Goal: Book appointment/travel/reservation

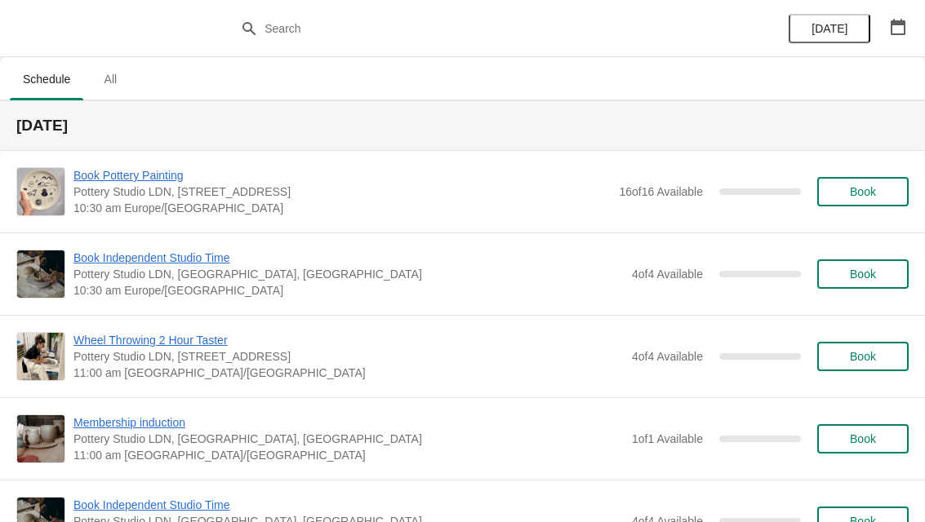
click at [896, 28] on icon "button" at bounding box center [897, 27] width 16 height 16
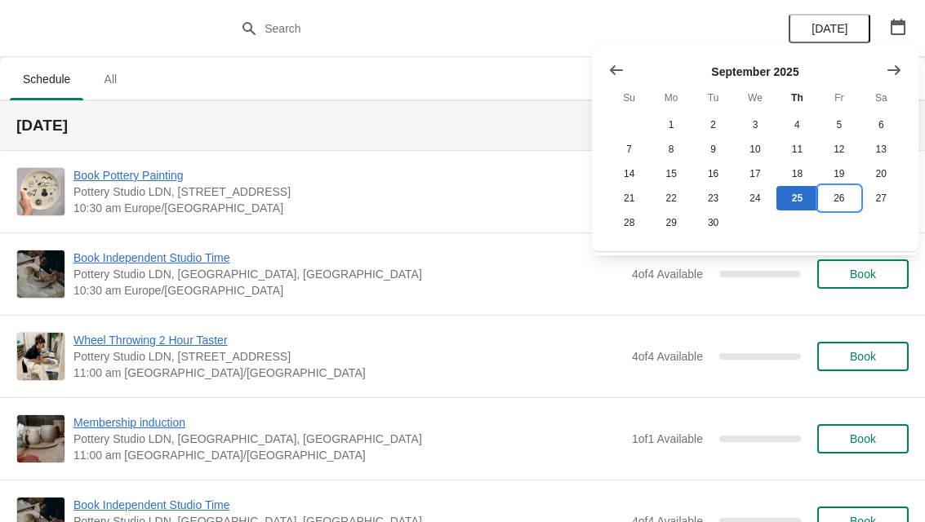
click at [842, 207] on button "26" at bounding box center [839, 198] width 42 height 24
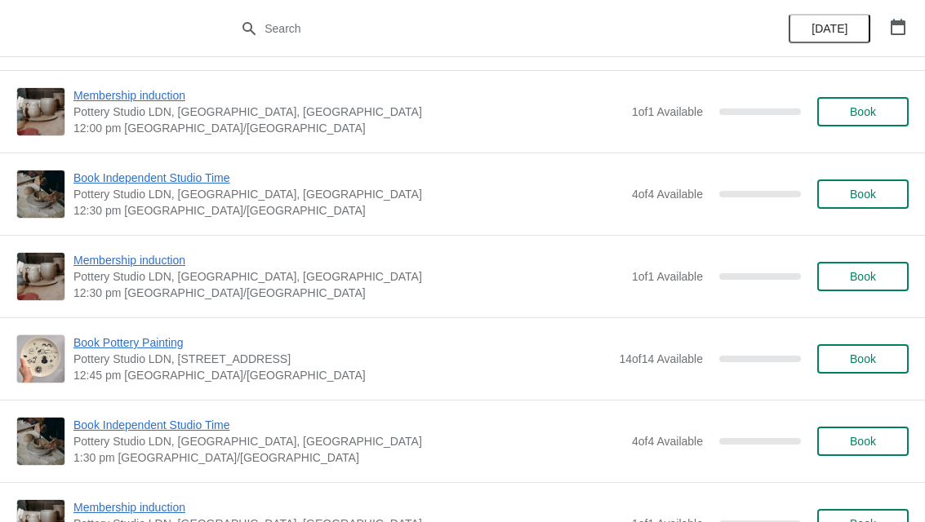
scroll to position [580, 0]
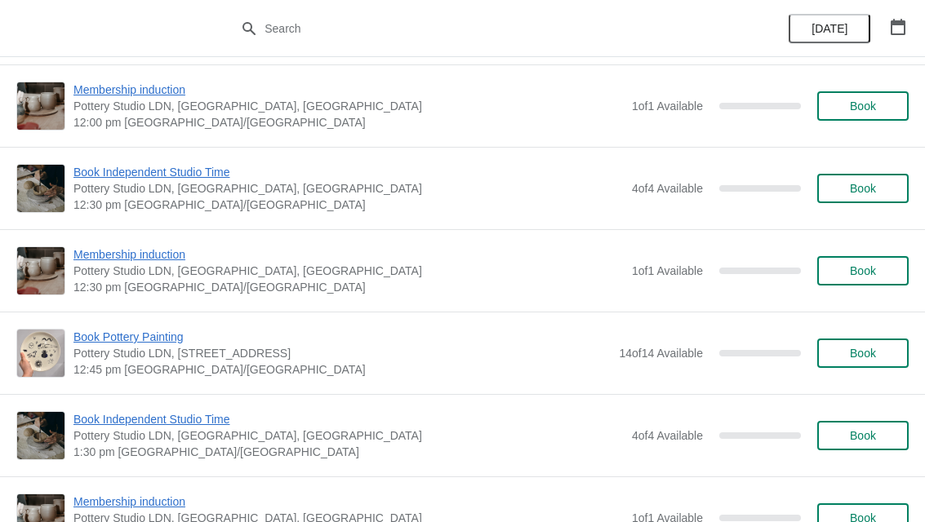
click at [860, 357] on span "Book" at bounding box center [862, 353] width 26 height 13
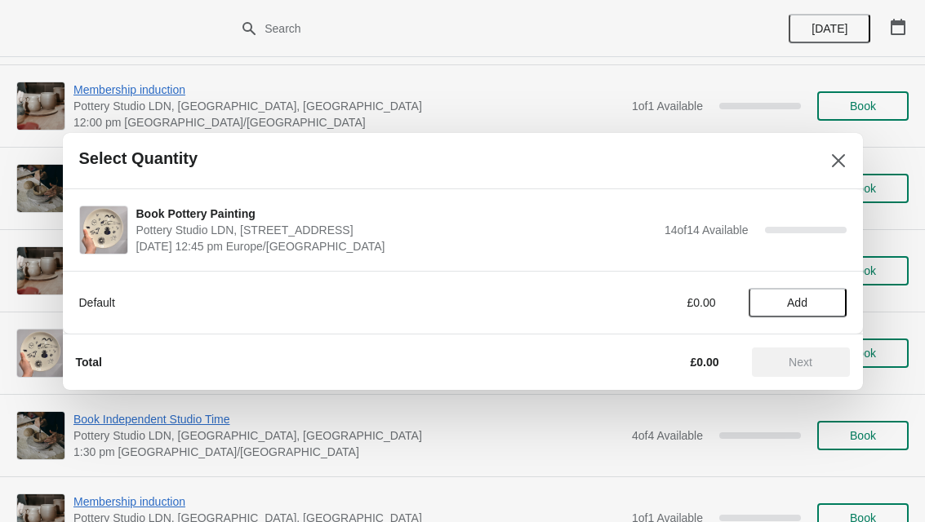
click at [797, 308] on span "Add" at bounding box center [797, 302] width 20 height 13
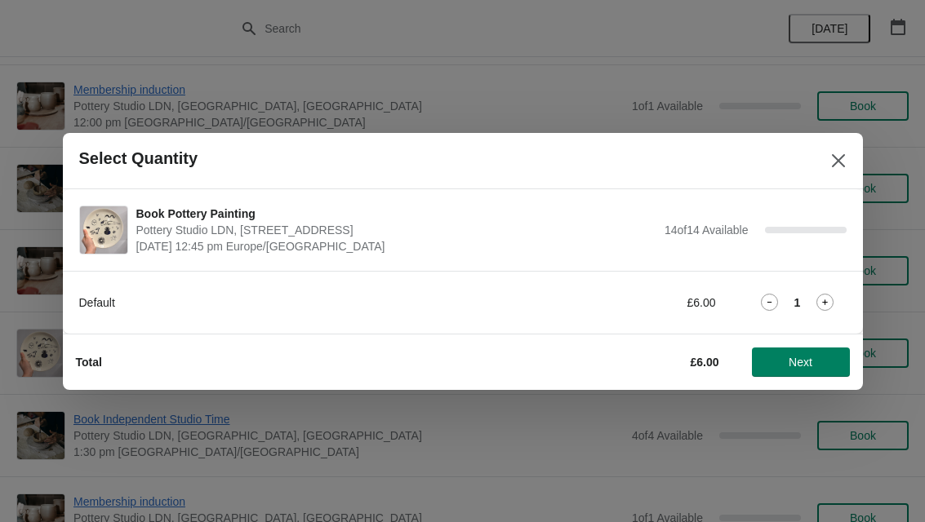
click at [831, 298] on icon at bounding box center [824, 302] width 17 height 17
click at [828, 295] on icon at bounding box center [824, 302] width 17 height 17
click at [833, 302] on icon at bounding box center [824, 302] width 17 height 17
click at [796, 369] on span "Next" at bounding box center [800, 362] width 24 height 13
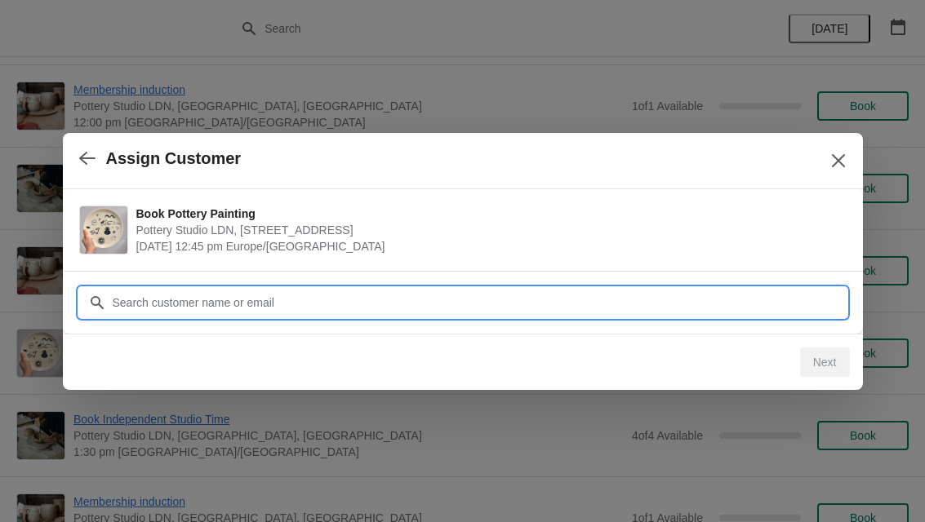
click at [572, 304] on input "Customer" at bounding box center [479, 302] width 734 height 29
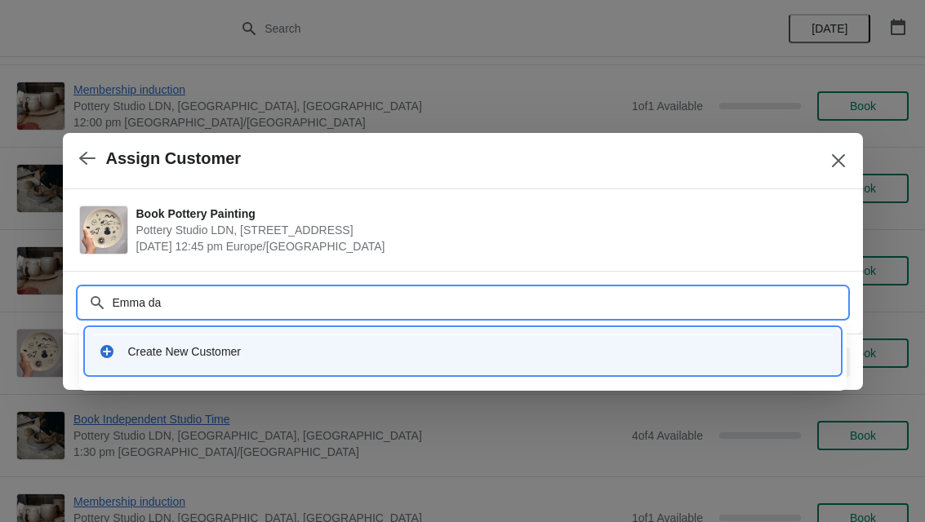
type input "[PERSON_NAME]"
click at [144, 351] on div "Create New Customer" at bounding box center [477, 352] width 698 height 16
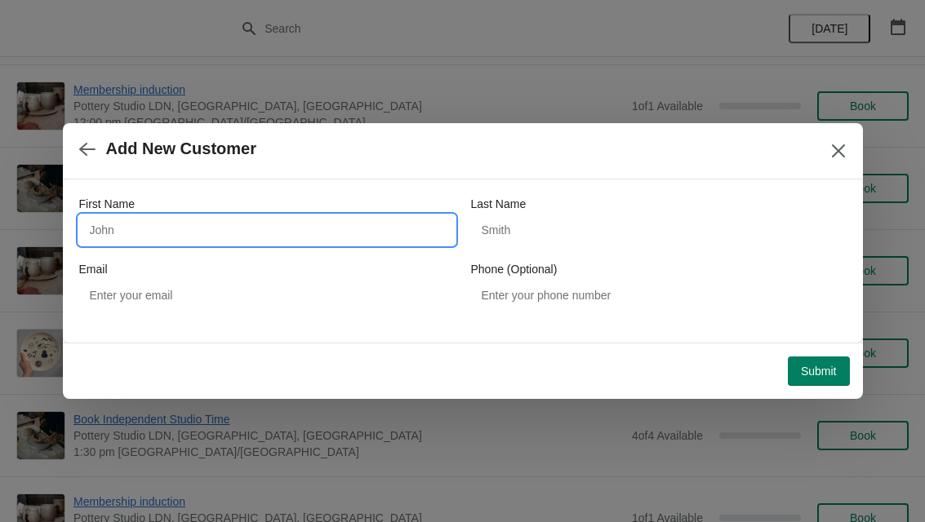
click at [139, 220] on input "First Name" at bounding box center [266, 229] width 375 height 29
type input "[PERSON_NAME]"
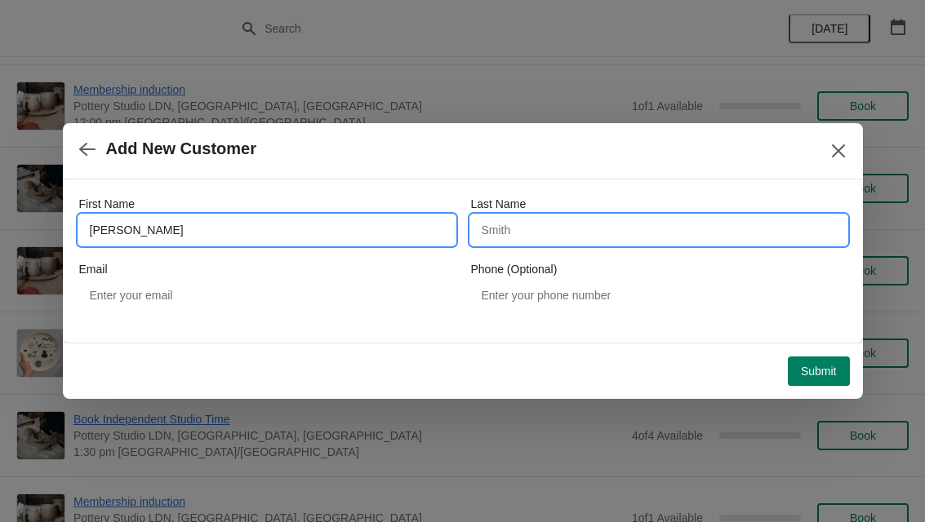
click at [703, 233] on input "Last Name" at bounding box center [658, 229] width 375 height 29
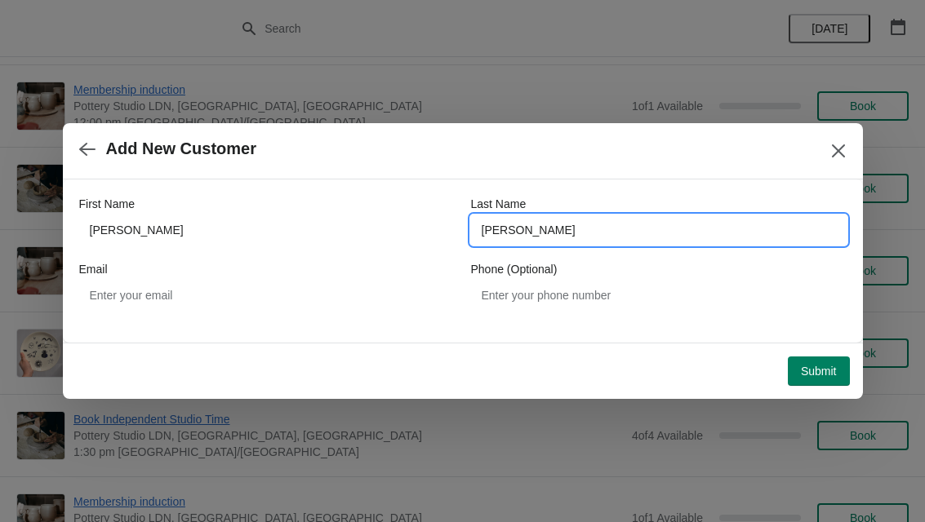
type input "[PERSON_NAME]"
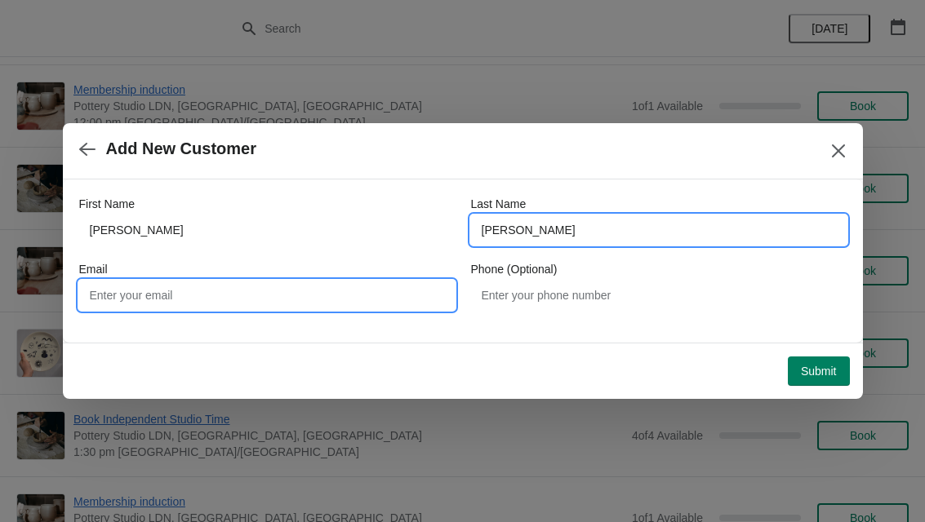
click at [133, 291] on input "Email" at bounding box center [266, 295] width 375 height 29
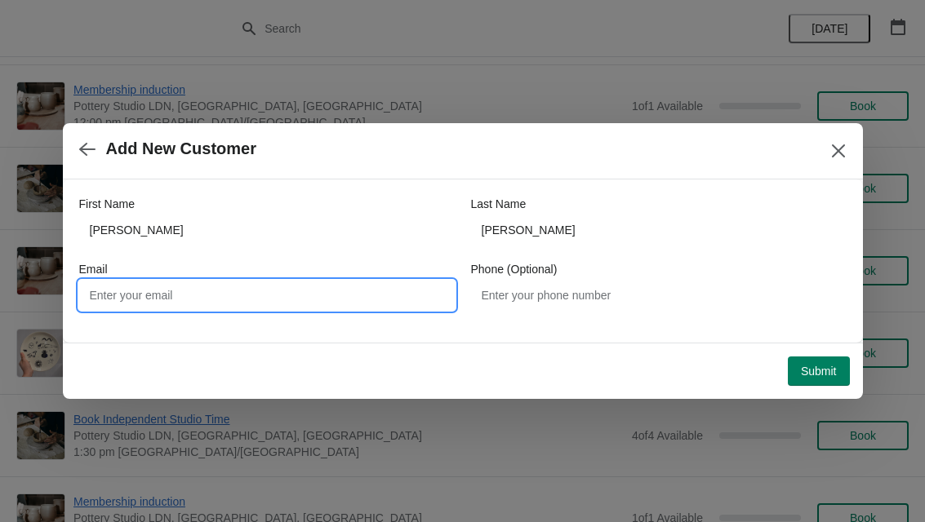
type input "E"
type input "[EMAIL_ADDRESS][PERSON_NAME][DOMAIN_NAME]"
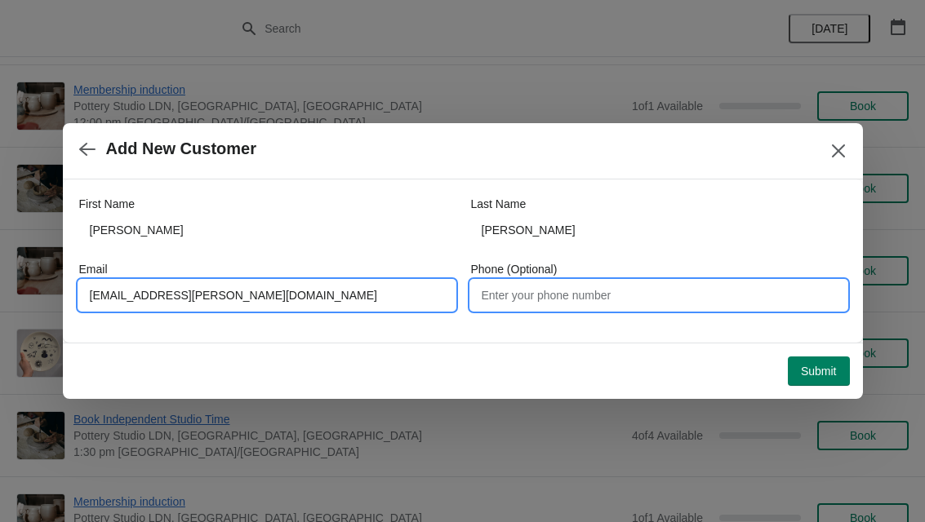
click at [682, 306] on input "Phone (Optional)" at bounding box center [658, 295] width 375 height 29
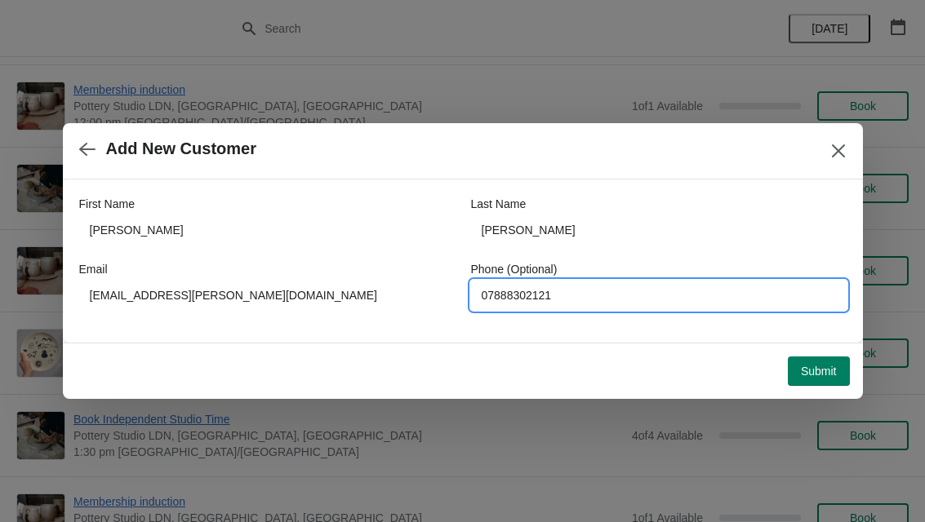
type input "07888302121"
click at [814, 370] on span "Submit" at bounding box center [818, 371] width 36 height 13
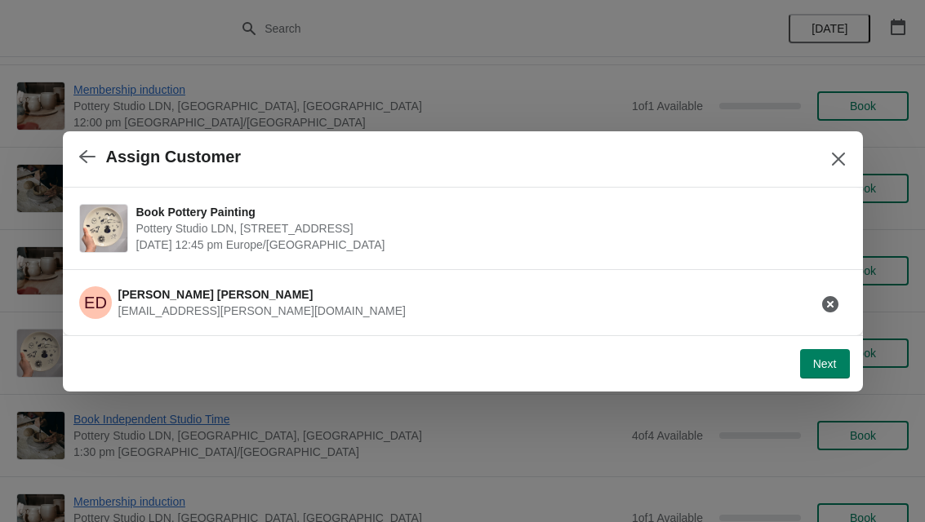
click at [823, 374] on button "Next" at bounding box center [825, 363] width 50 height 29
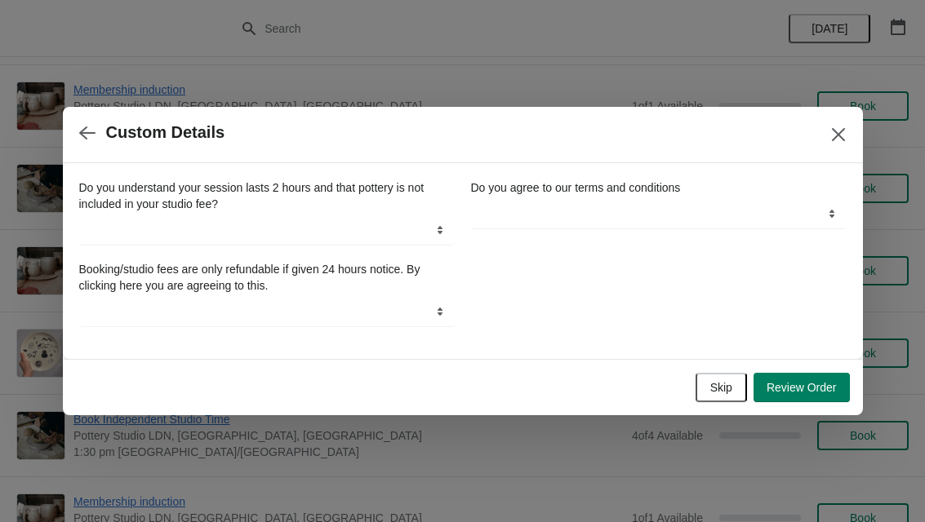
click at [712, 392] on span "Skip" at bounding box center [721, 387] width 22 height 13
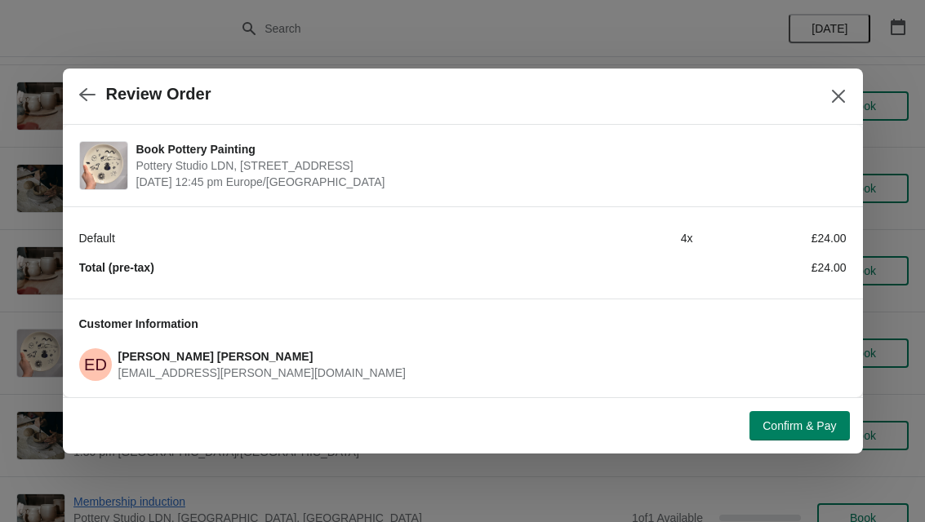
click at [817, 425] on span "Confirm & Pay" at bounding box center [798, 425] width 73 height 13
